Goal: Register for event/course

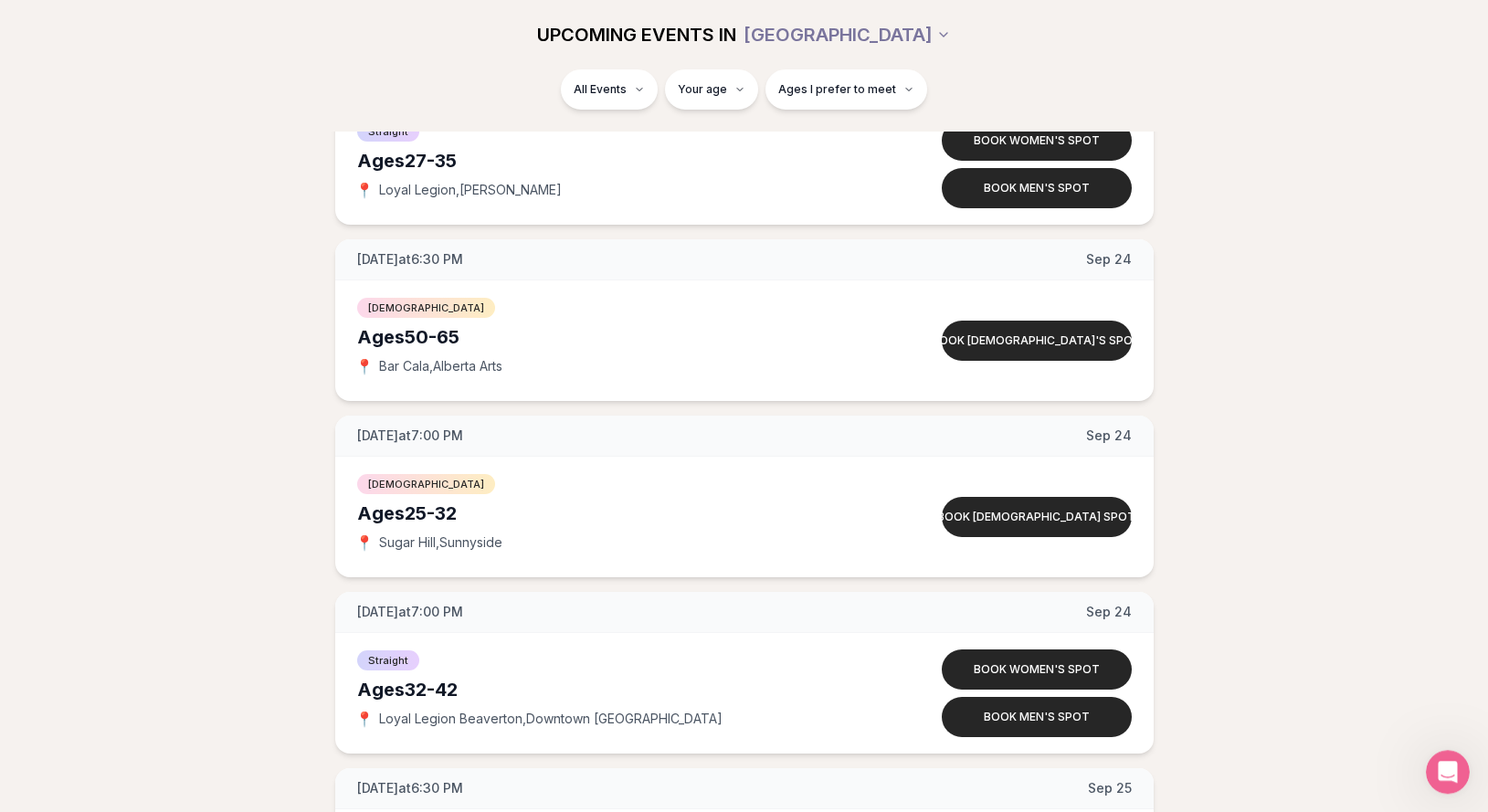
scroll to position [8108, 0]
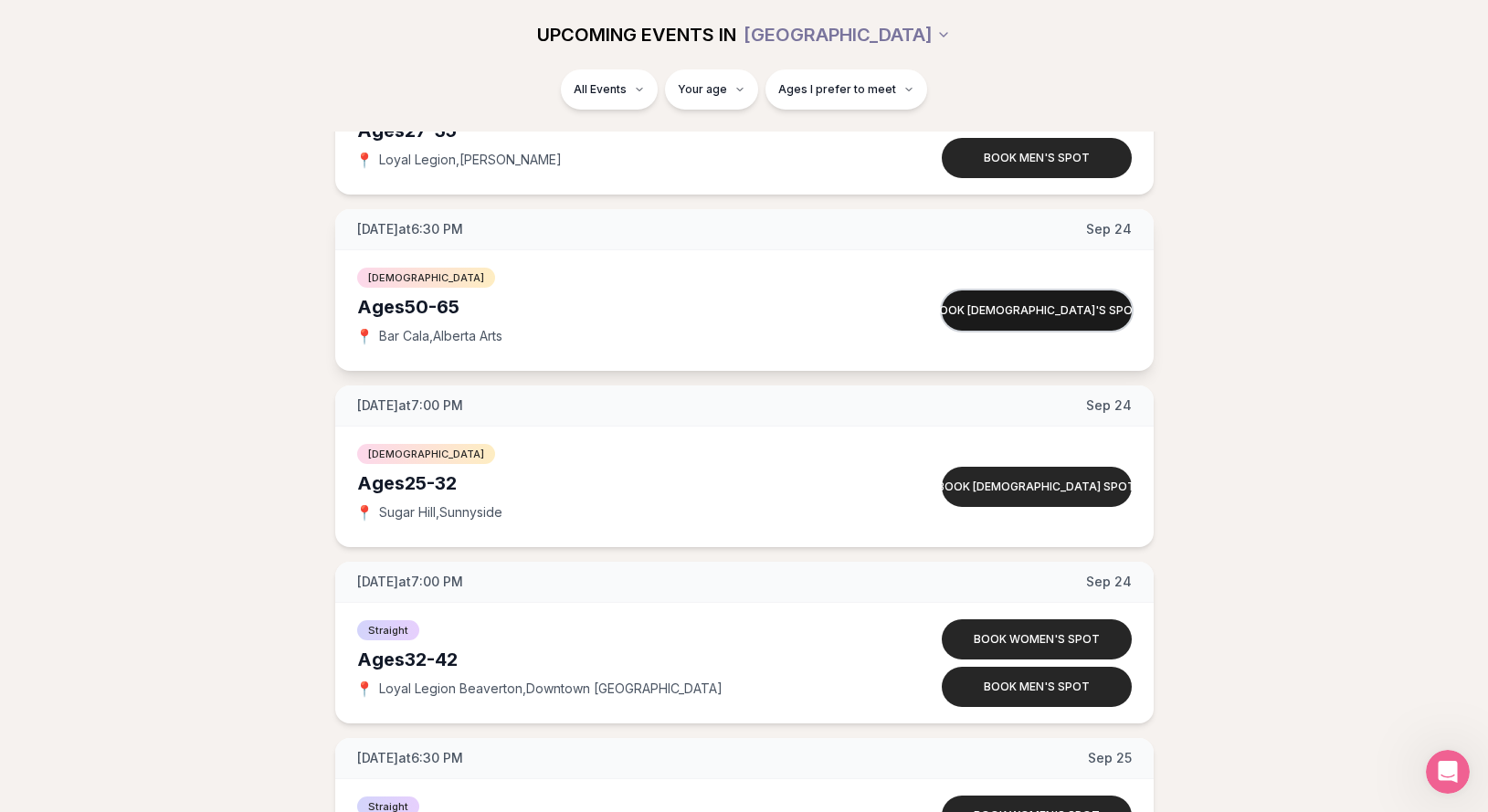
click at [1010, 309] on button "Book [DEMOGRAPHIC_DATA]'s spot" at bounding box center [1036, 310] width 190 height 41
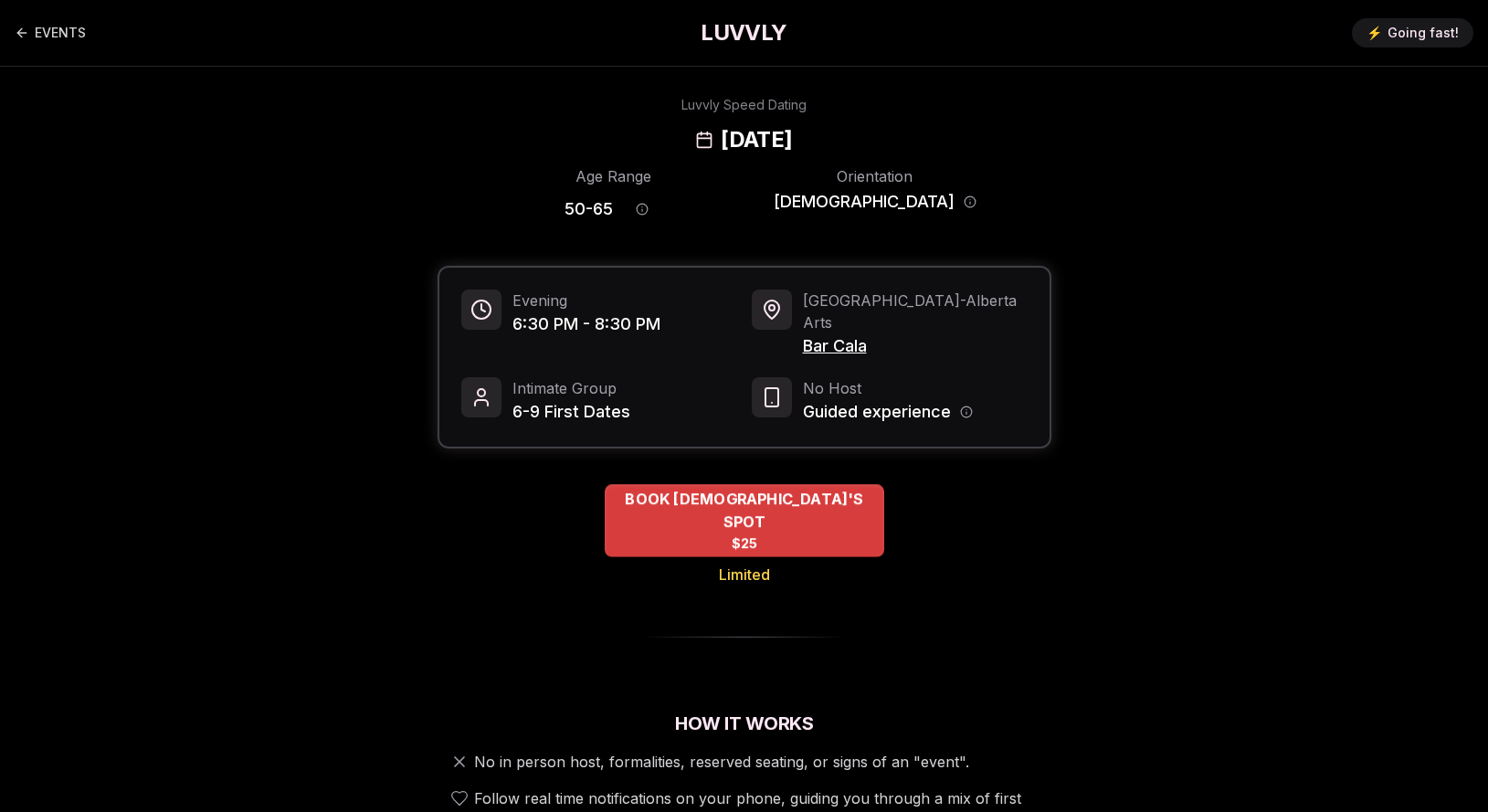
click at [761, 488] on span "BOOK [DEMOGRAPHIC_DATA]'S SPOT" at bounding box center [745, 510] width 280 height 44
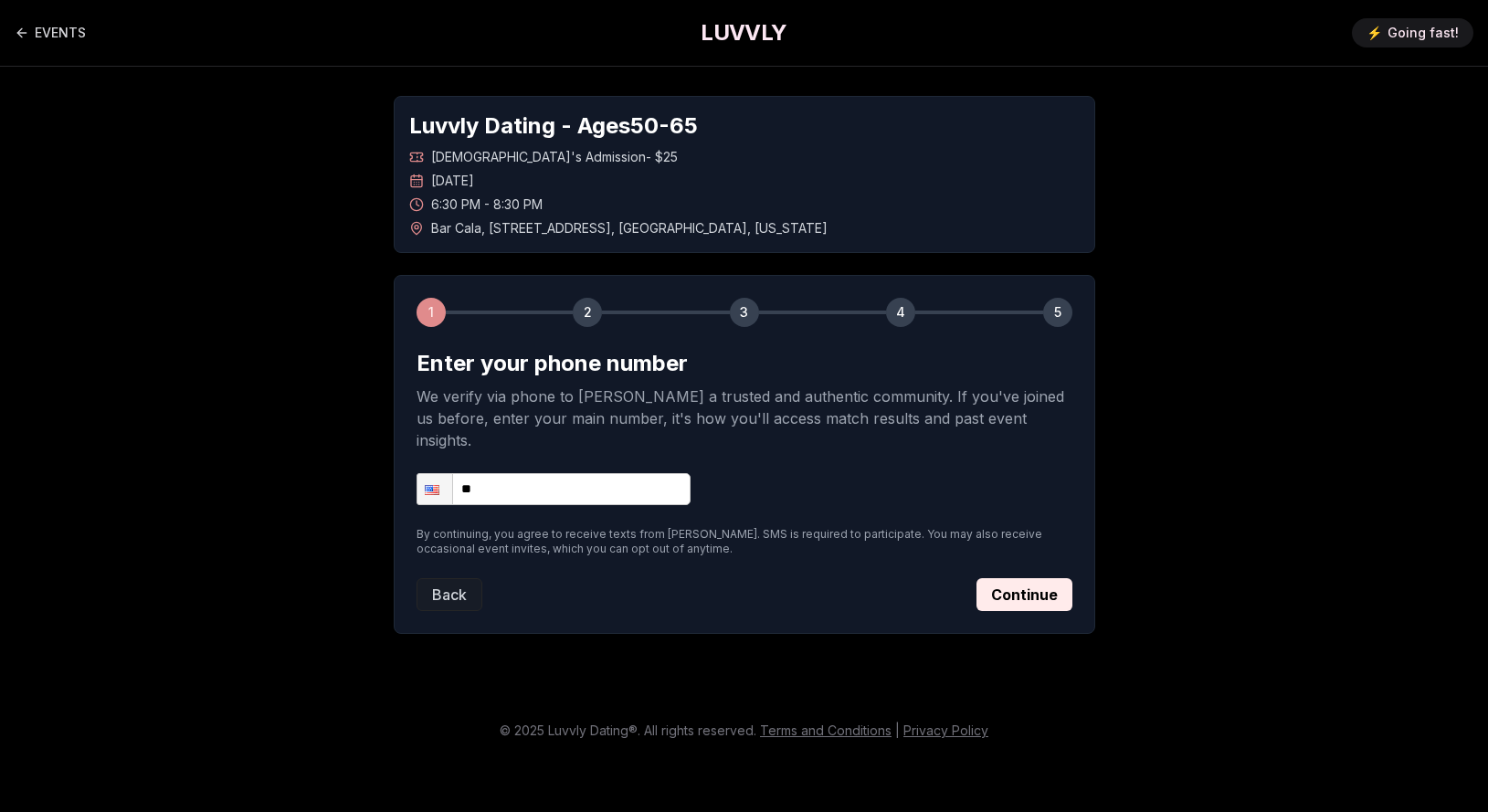
click at [518, 474] on input "**" at bounding box center [554, 490] width 274 height 32
type input "**********"
click at [1007, 579] on button "Continue" at bounding box center [1024, 595] width 95 height 33
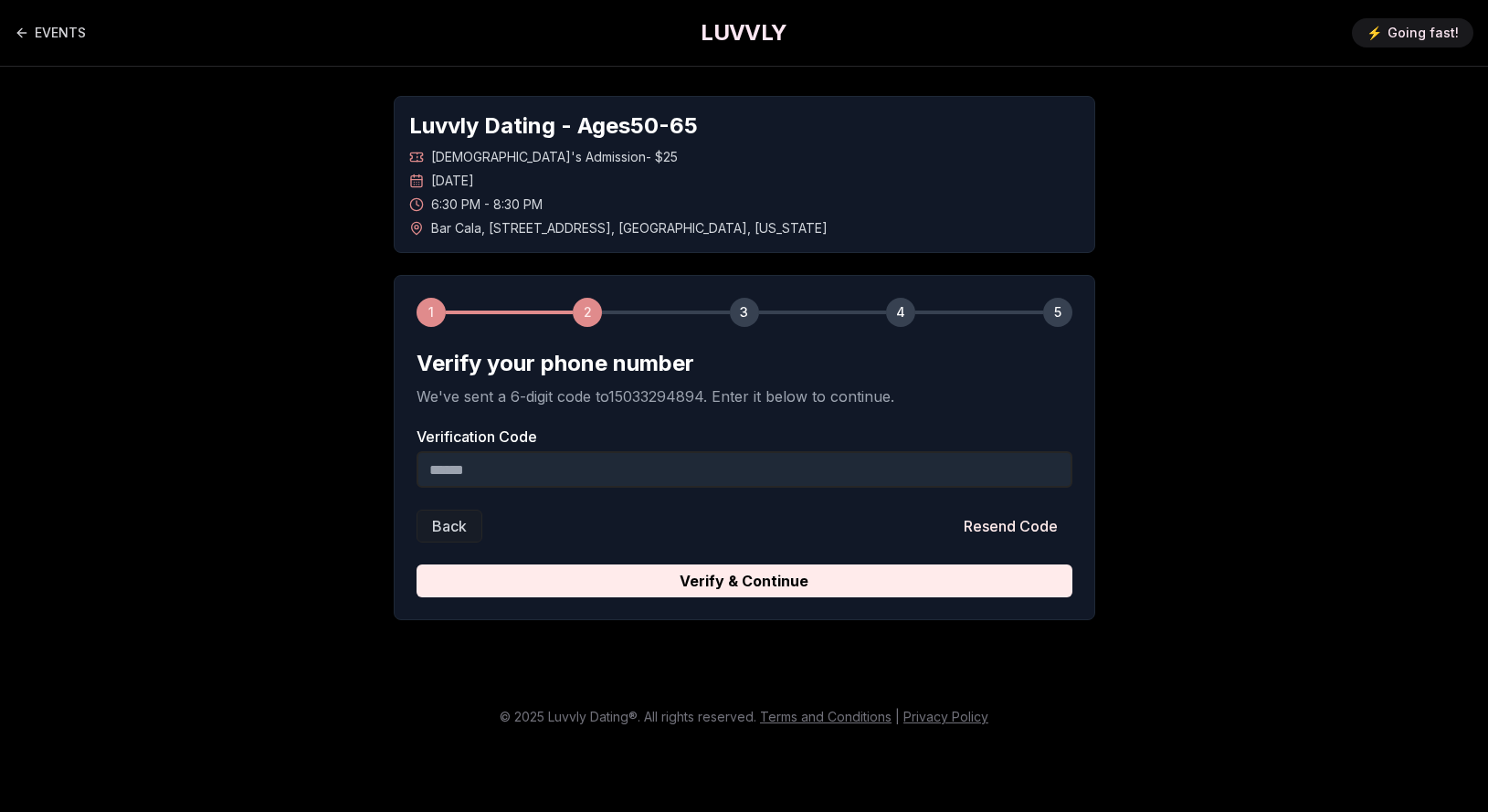
click at [723, 473] on input "Verification Code" at bounding box center [745, 469] width 656 height 37
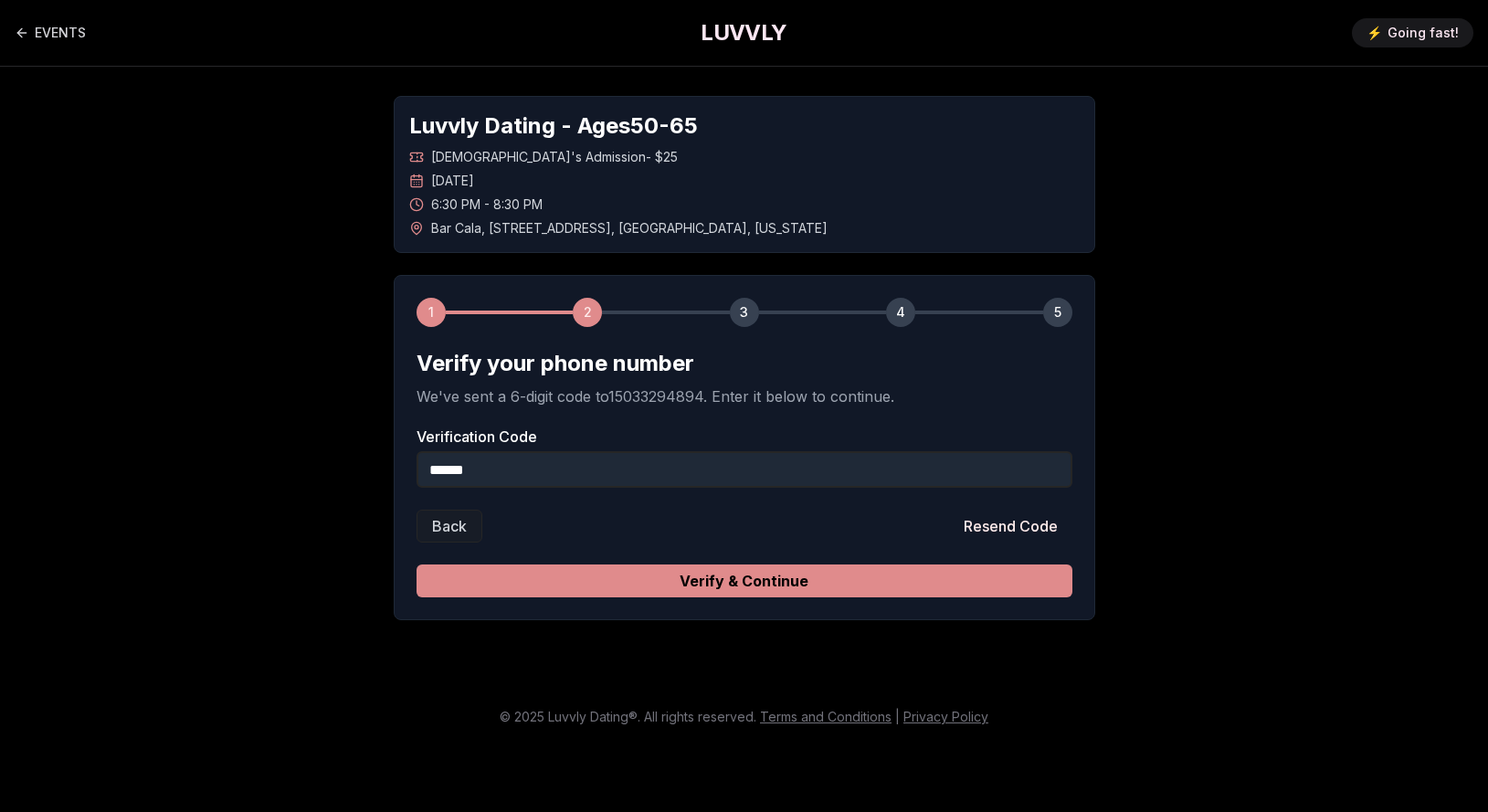
type input "******"
click at [759, 578] on button "Verify & Continue" at bounding box center [745, 580] width 656 height 33
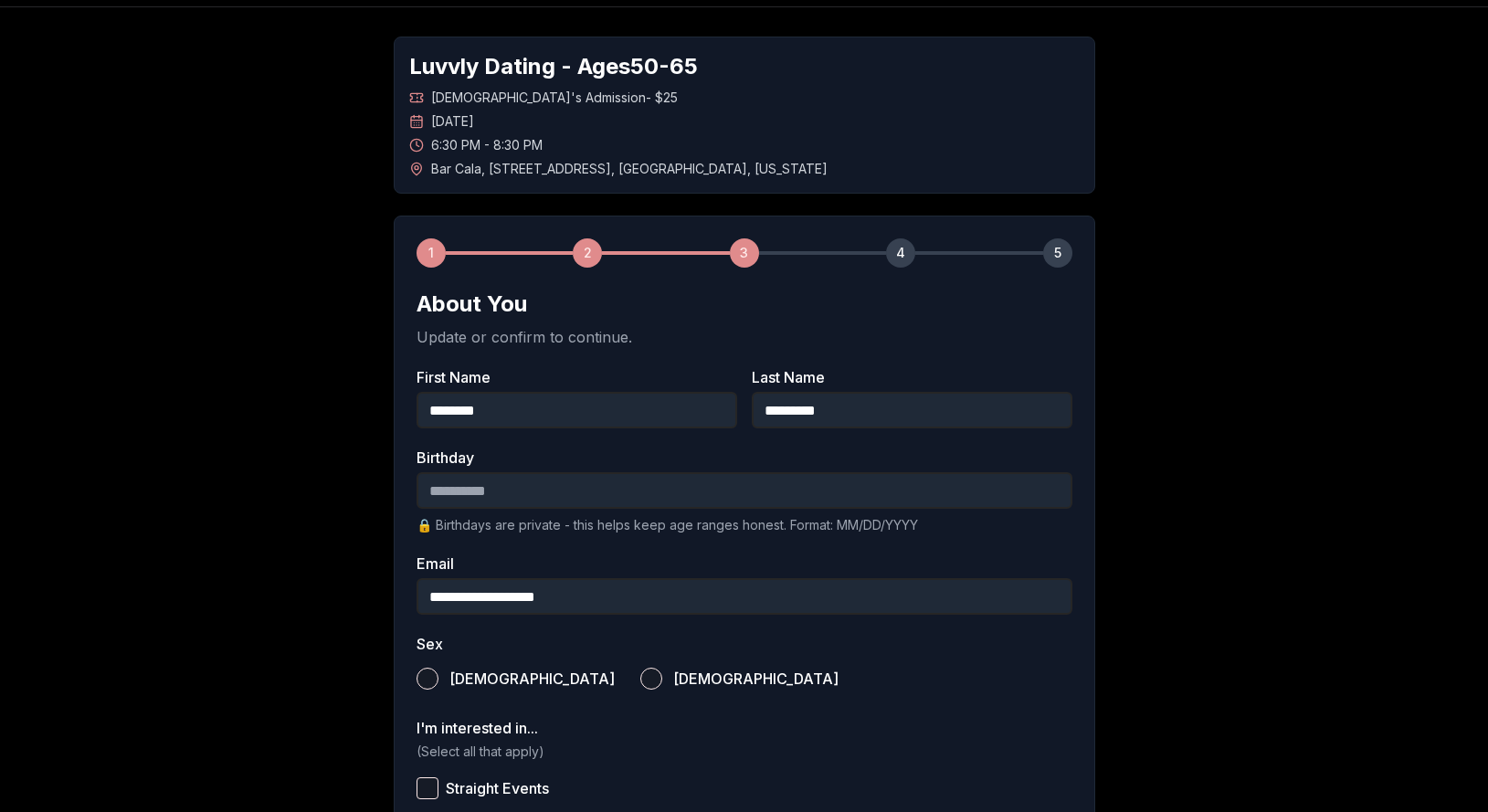
scroll to position [94, 0]
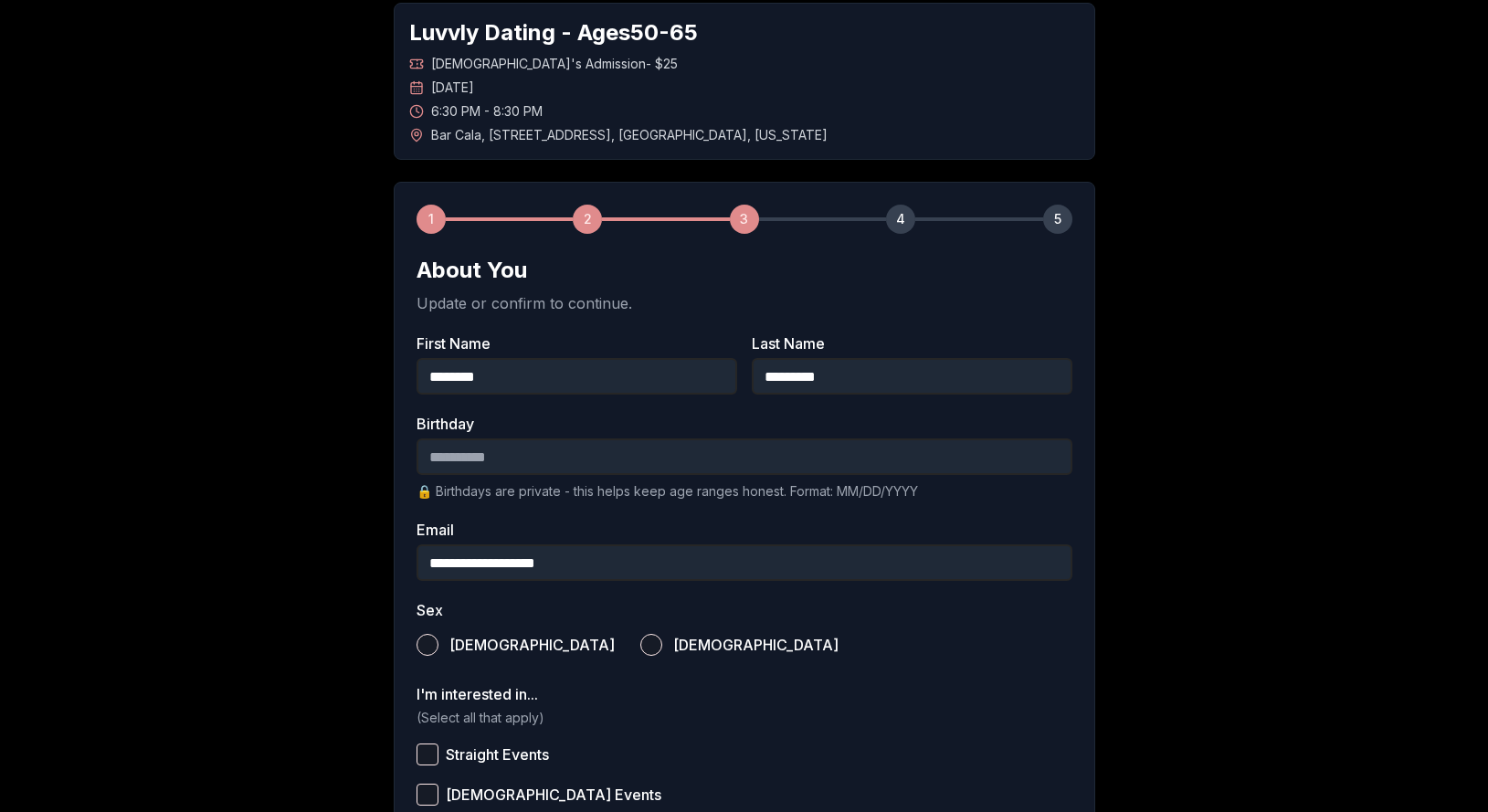
click at [598, 455] on input "Birthday" at bounding box center [745, 457] width 656 height 37
type input "*"
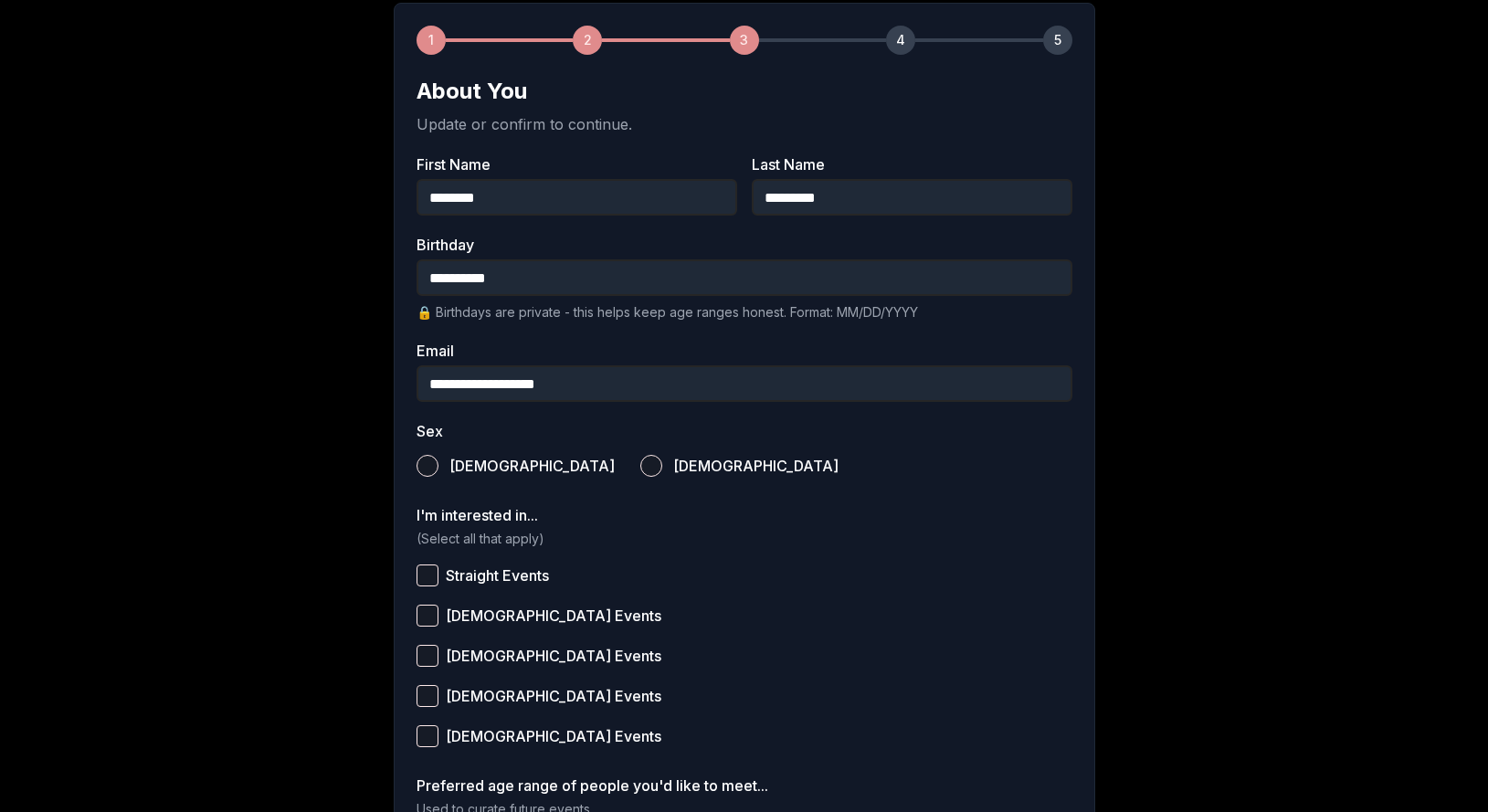
scroll to position [280, 0]
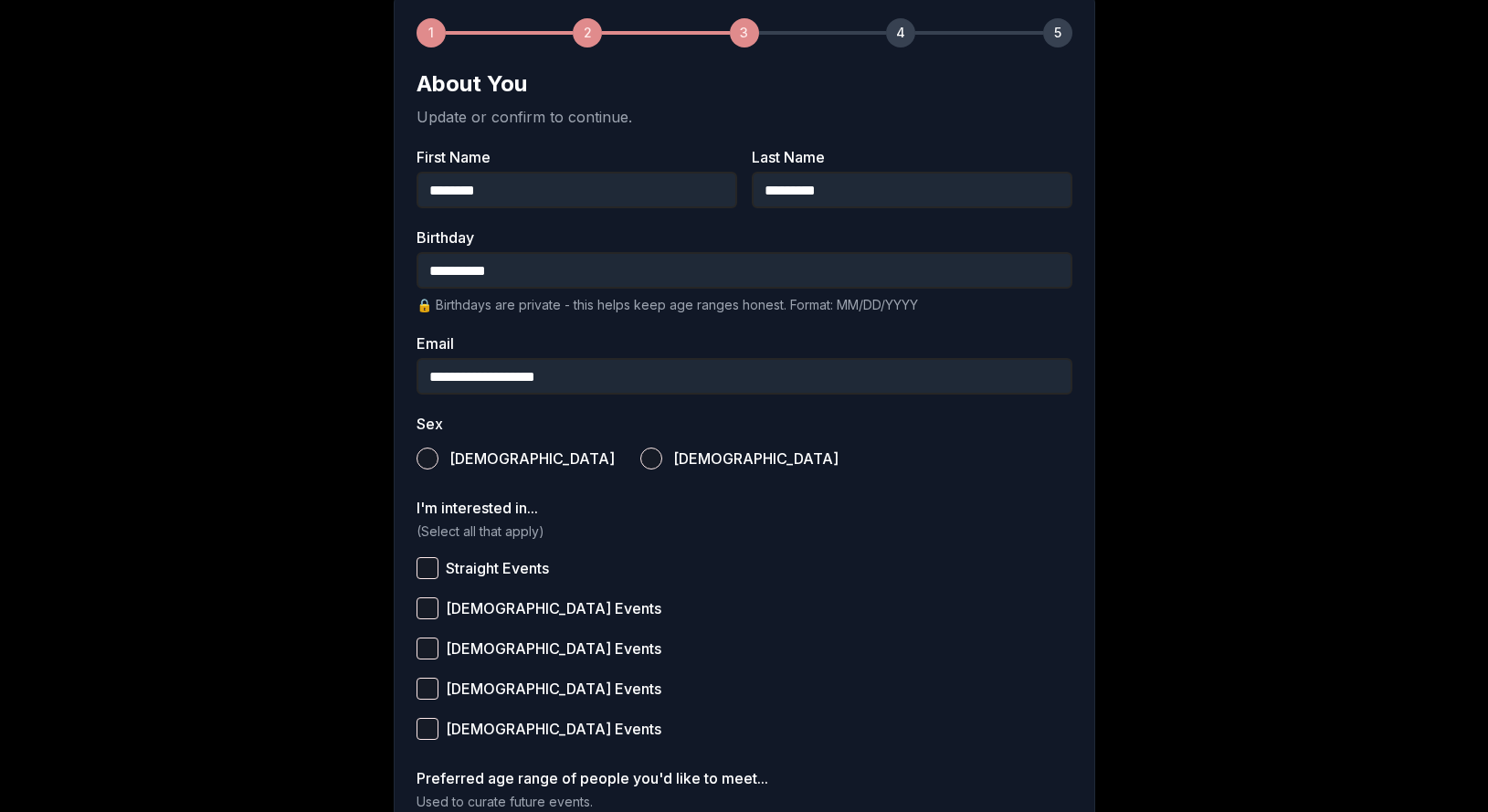
type input "**********"
click at [641, 452] on button "[DEMOGRAPHIC_DATA]" at bounding box center [651, 458] width 22 height 22
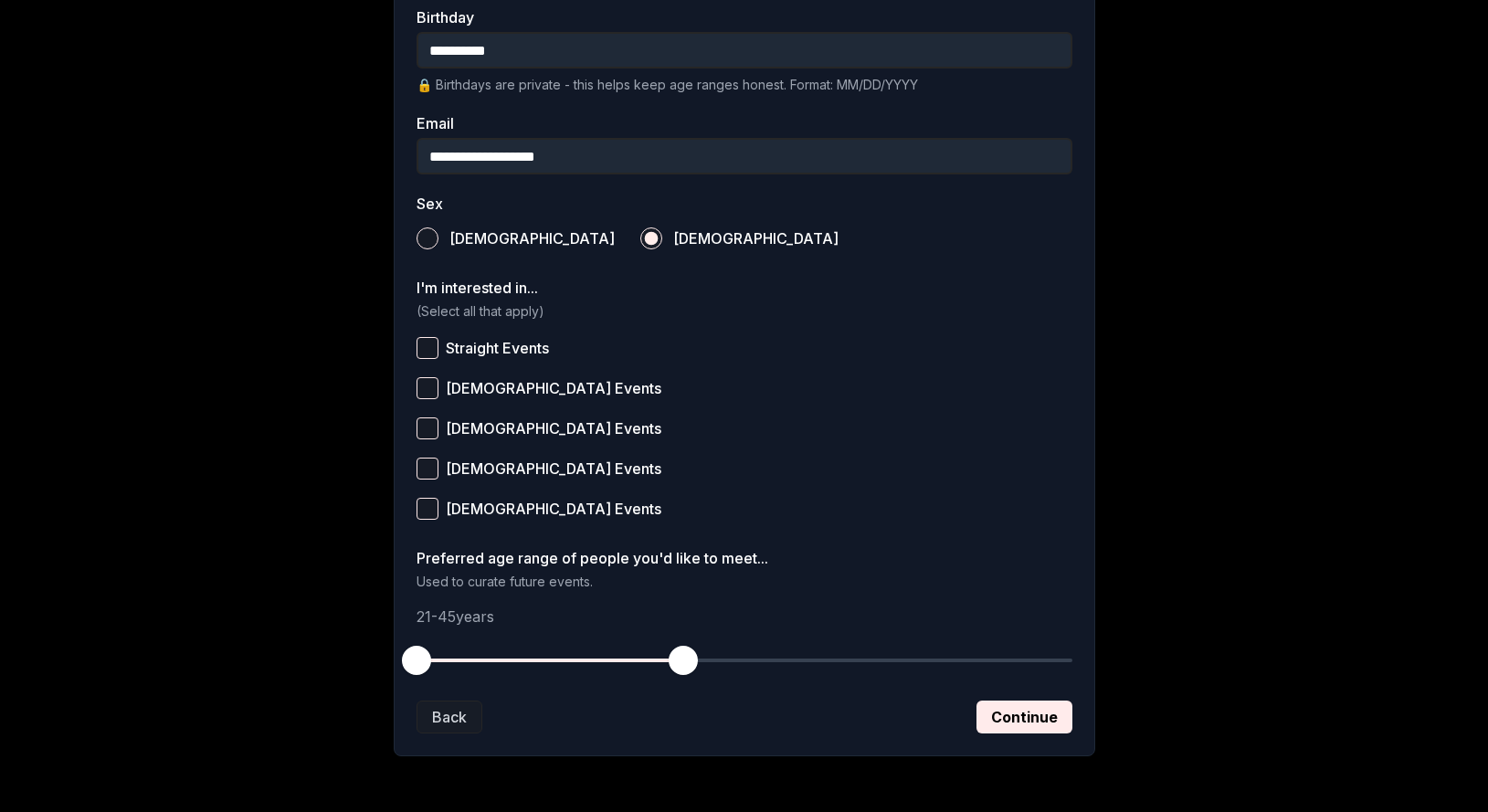
scroll to position [560, 0]
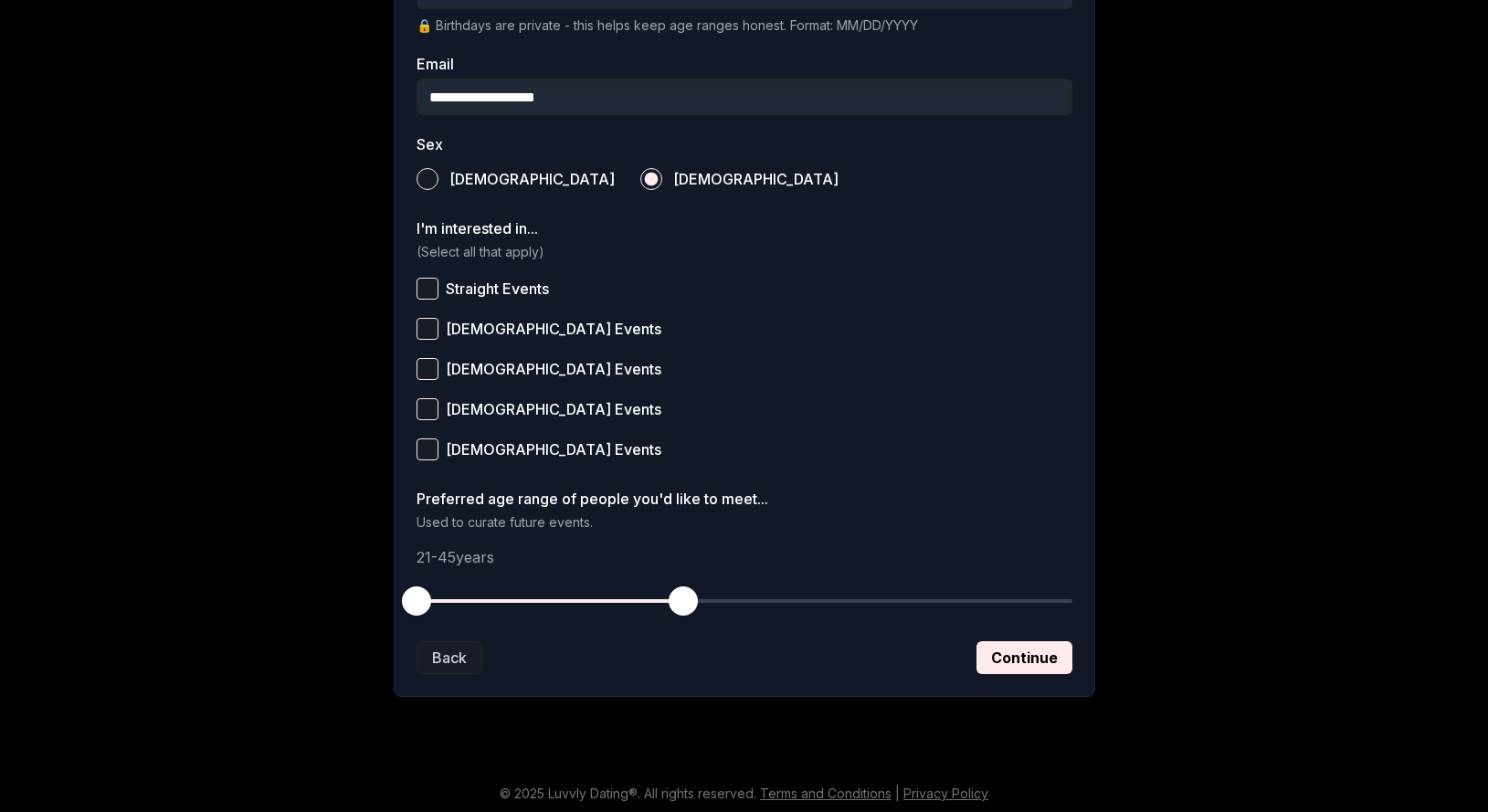
click at [433, 328] on button "[DEMOGRAPHIC_DATA] Events" at bounding box center [427, 328] width 22 height 22
drag, startPoint x: 683, startPoint y: 603, endPoint x: 1071, endPoint y: 614, distance: 388.2
click at [1071, 614] on span "button" at bounding box center [1072, 601] width 29 height 29
drag, startPoint x: 420, startPoint y: 602, endPoint x: 684, endPoint y: 594, distance: 264.1
click at [684, 594] on span "button" at bounding box center [683, 601] width 29 height 29
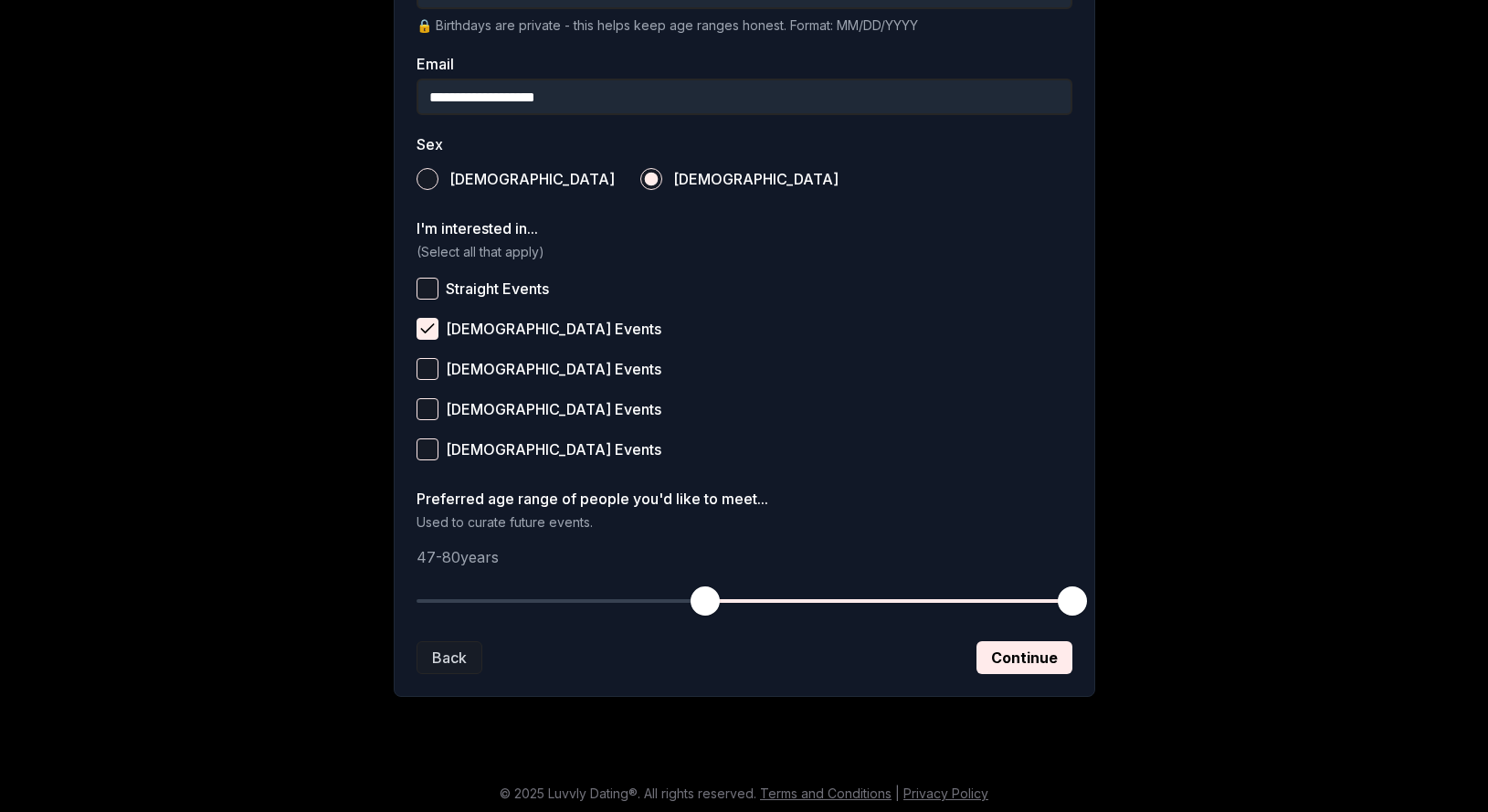
drag, startPoint x: 685, startPoint y: 599, endPoint x: 701, endPoint y: 600, distance: 16.0
click at [701, 600] on span "button" at bounding box center [705, 601] width 29 height 29
drag, startPoint x: 699, startPoint y: 600, endPoint x: 687, endPoint y: 600, distance: 12.0
click at [687, 600] on span "button" at bounding box center [683, 601] width 29 height 29
click at [1026, 660] on button "Continue" at bounding box center [1024, 658] width 95 height 33
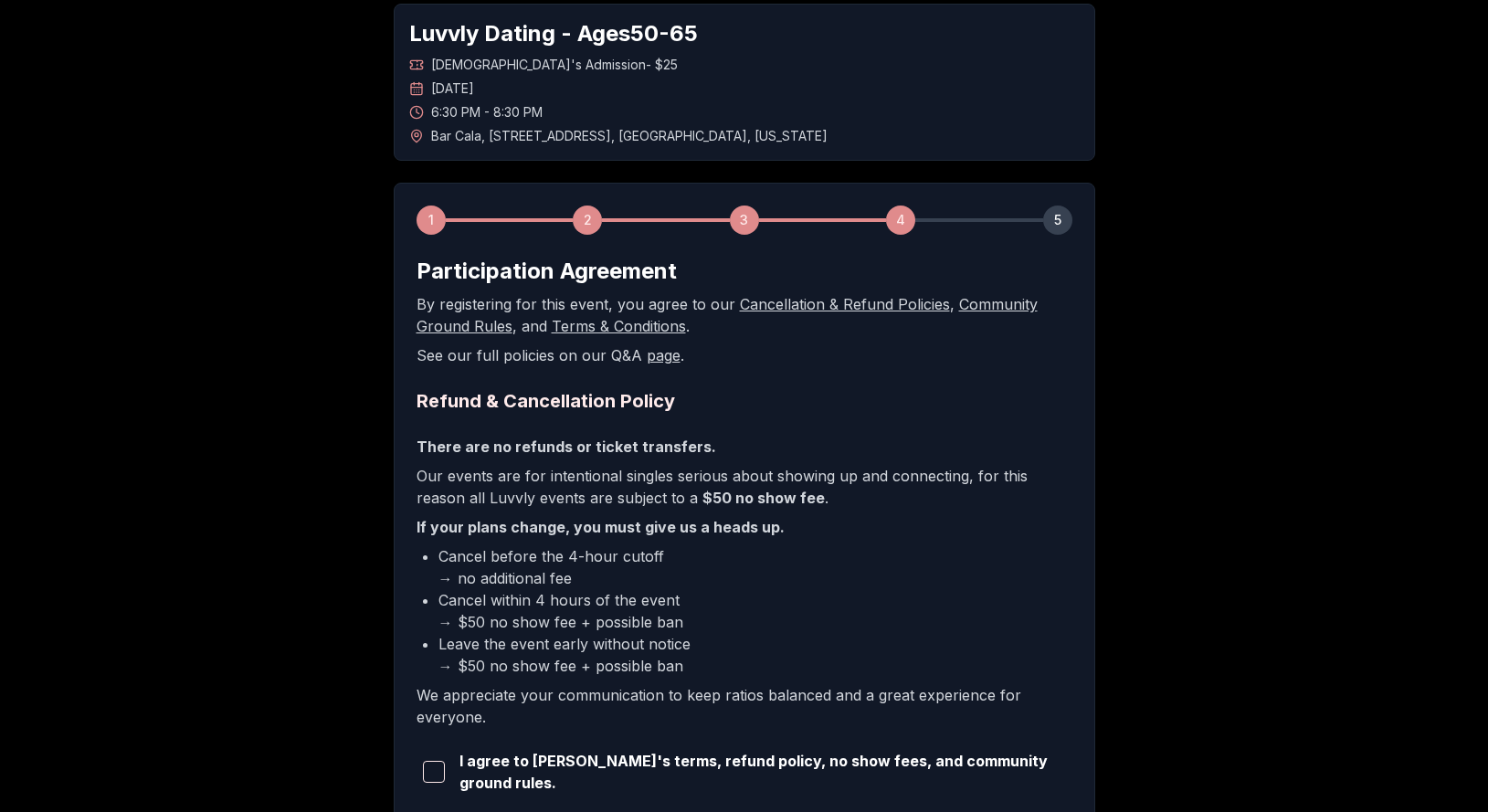
scroll to position [268, 0]
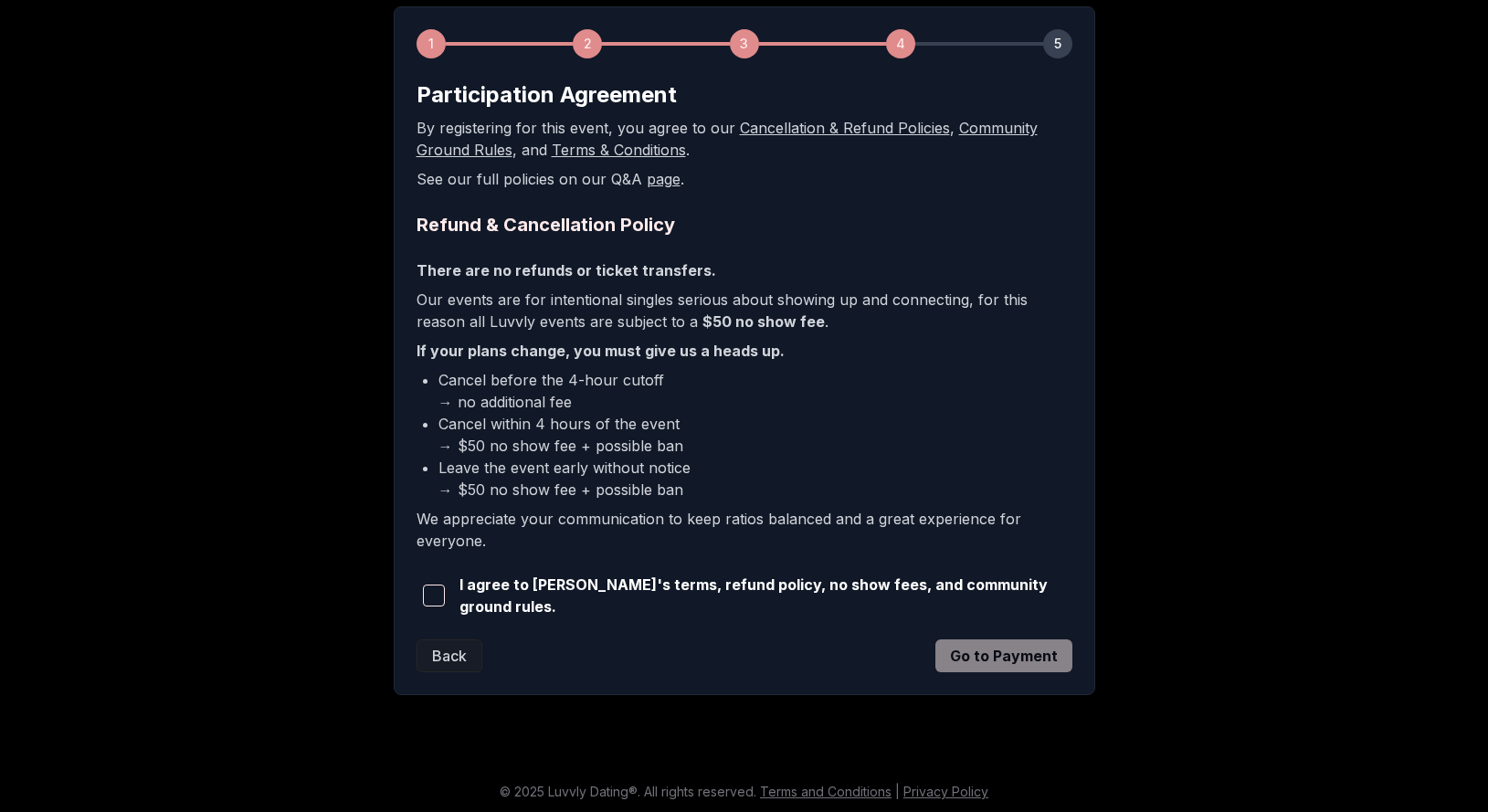
click at [431, 596] on span "button" at bounding box center [434, 596] width 22 height 22
click at [1002, 653] on button "Go to Payment" at bounding box center [1004, 656] width 137 height 33
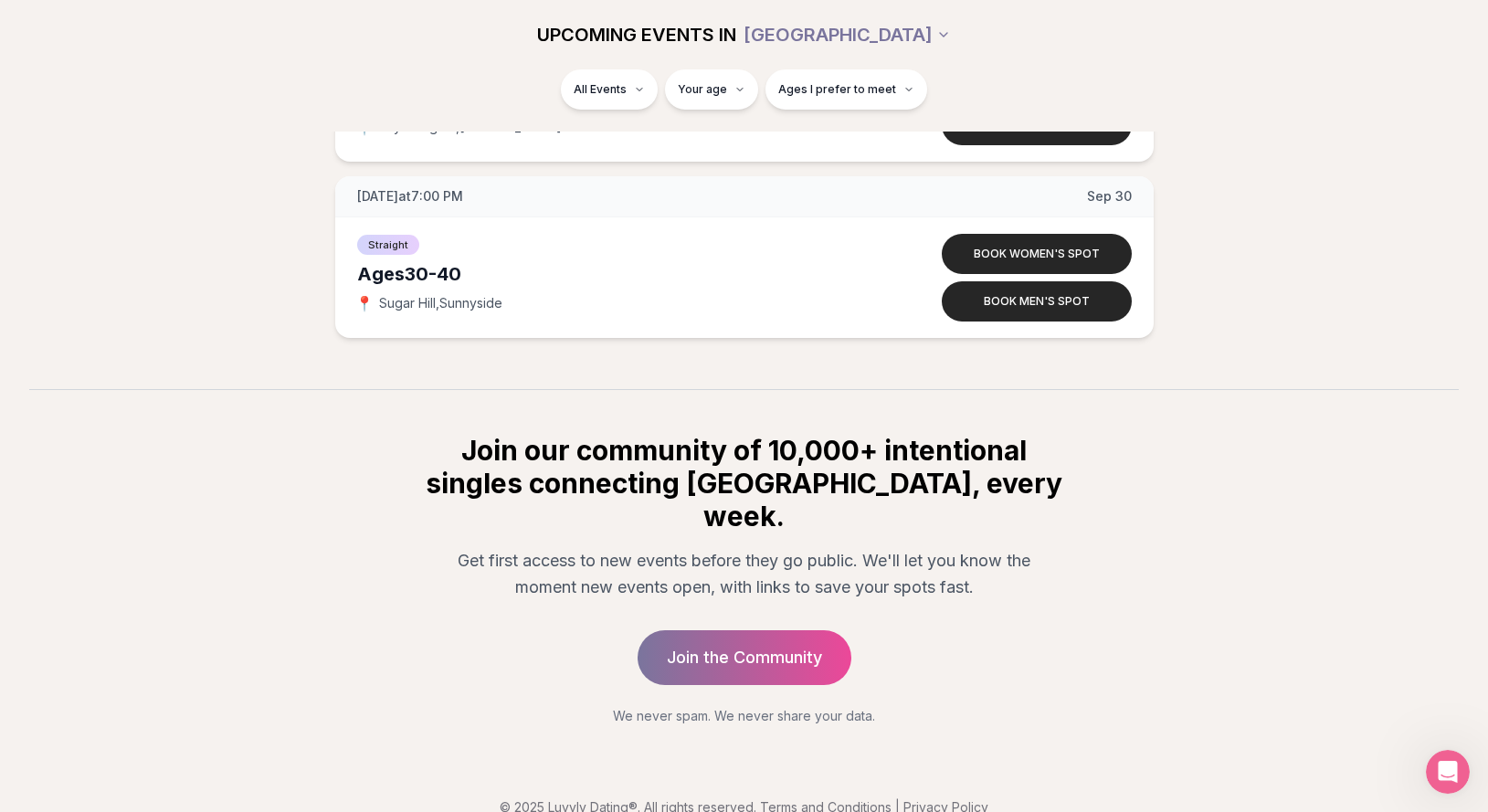
scroll to position [9552, 0]
